Goal: Find specific page/section: Find specific page/section

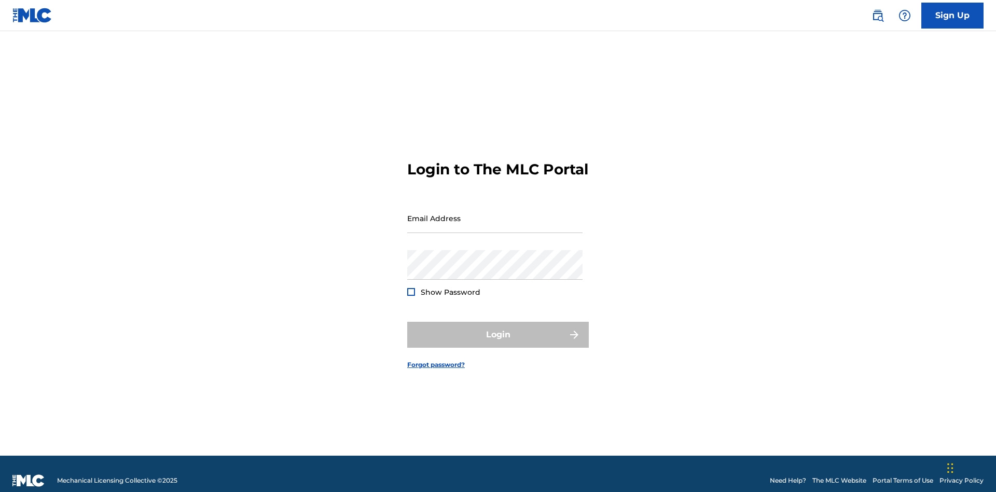
scroll to position [13, 0]
click at [495, 213] on input "Email Address" at bounding box center [494, 218] width 175 height 30
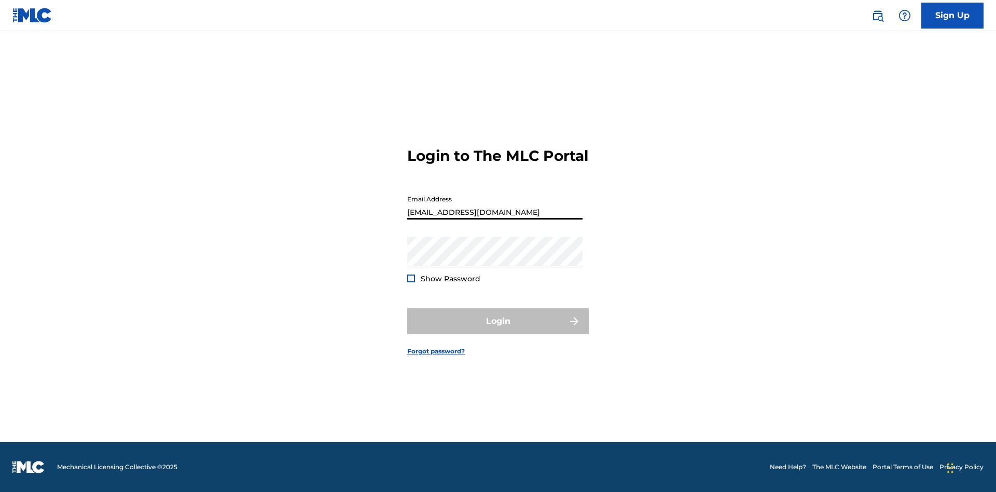
scroll to position [0, 33]
type input "[EMAIL_ADDRESS][DOMAIN_NAME]"
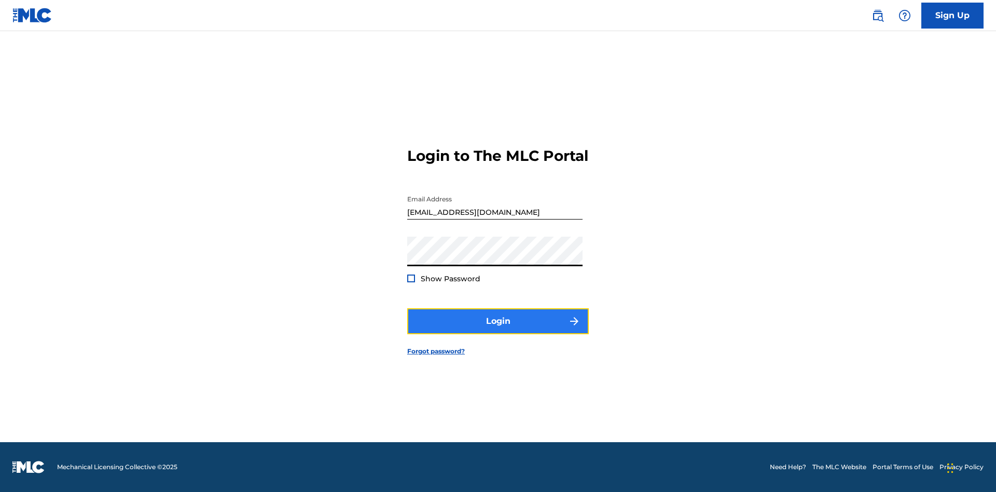
click at [498, 330] on button "Login" at bounding box center [497, 321] width 181 height 26
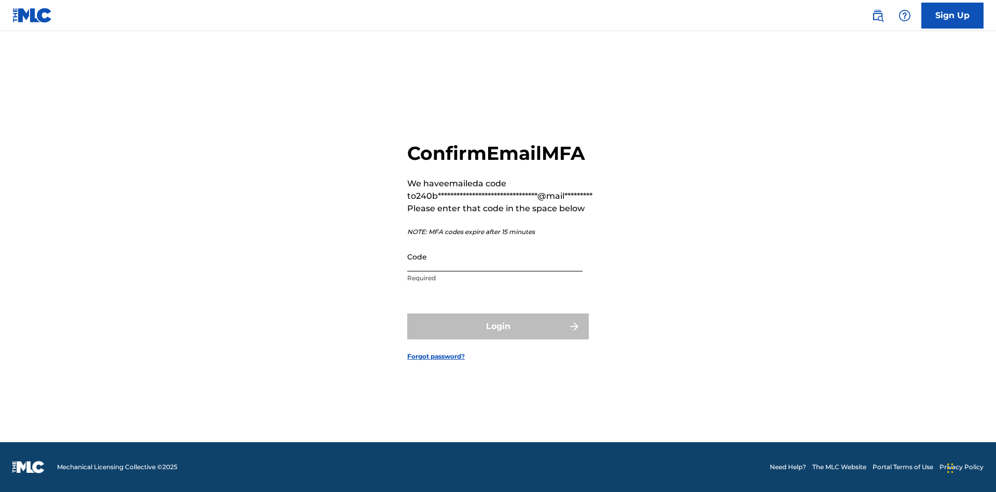
click at [495, 256] on input "Code" at bounding box center [494, 257] width 175 height 30
type input "578105"
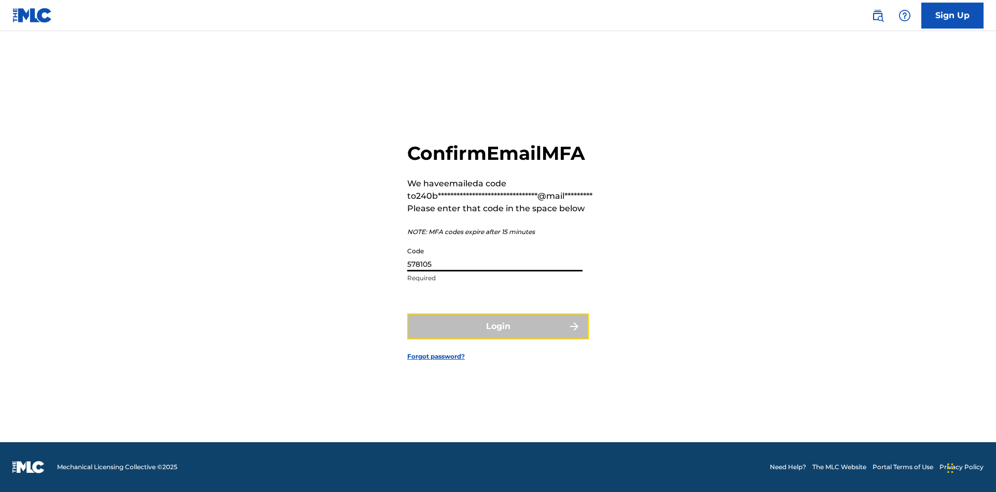
click at [498, 326] on button "Login" at bounding box center [497, 326] width 181 height 26
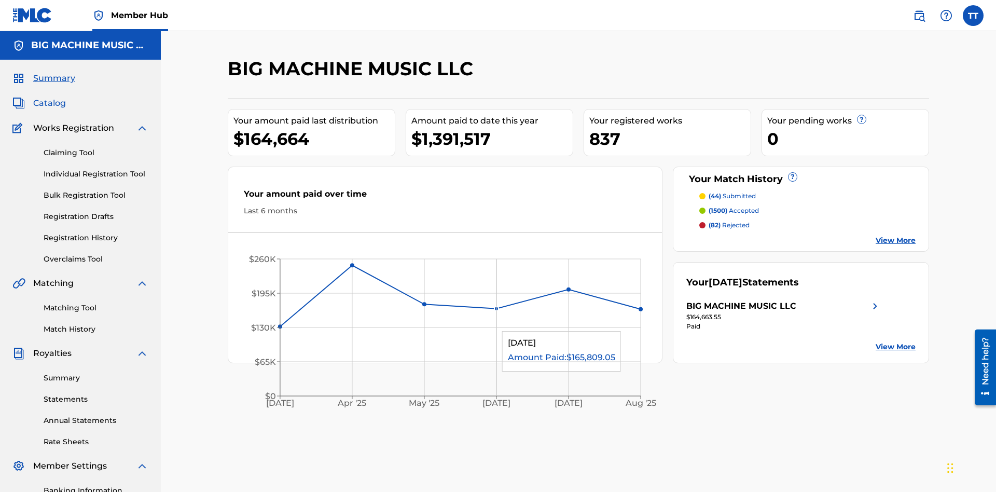
click at [49, 97] on span "Catalog" at bounding box center [49, 103] width 33 height 12
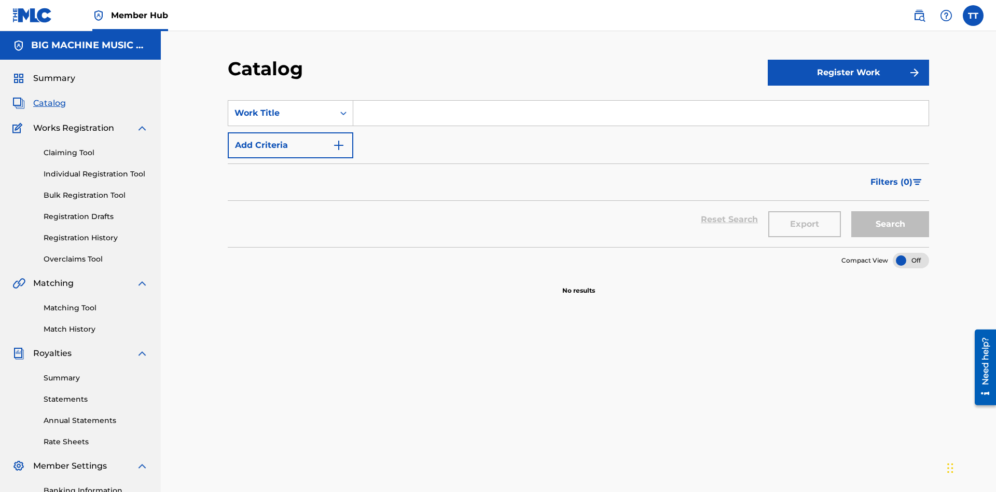
scroll to position [151, 0]
